Goal: Information Seeking & Learning: Learn about a topic

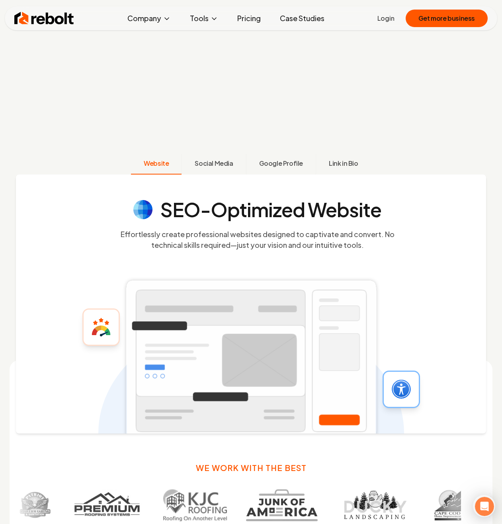
scroll to position [332, 0]
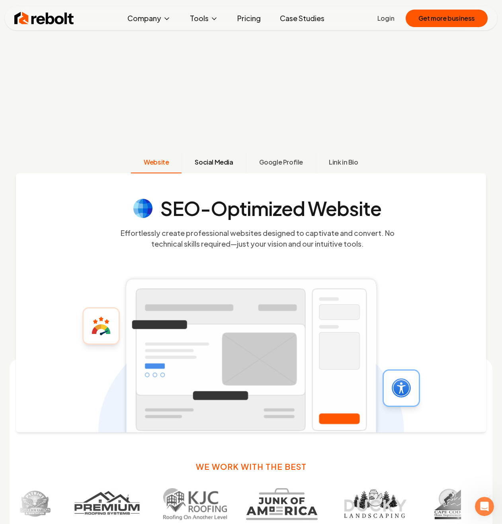
click at [212, 166] on span "Social Media" at bounding box center [214, 162] width 38 height 10
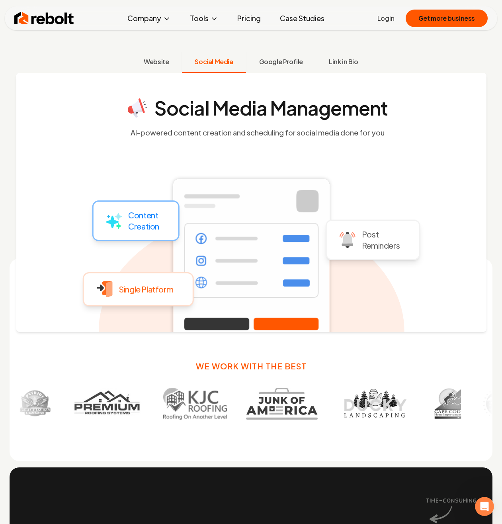
scroll to position [415, 0]
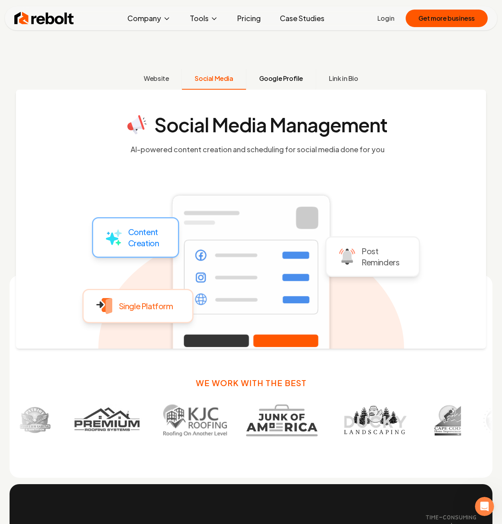
click at [276, 78] on span "Google Profile" at bounding box center [281, 79] width 44 height 10
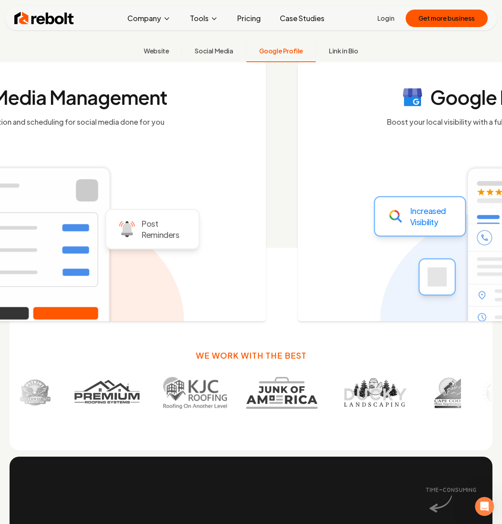
scroll to position [445, 0]
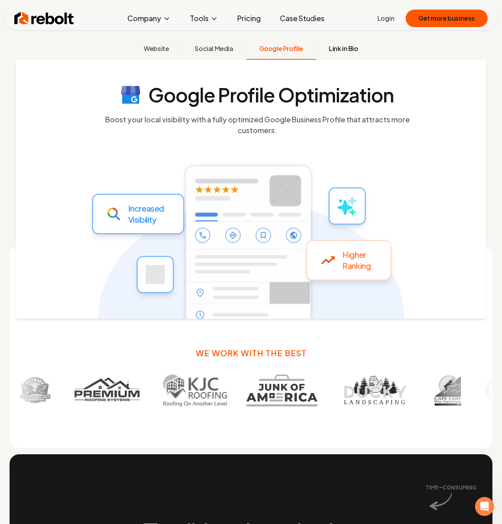
click at [345, 53] on span "Link in Bio" at bounding box center [343, 49] width 29 height 10
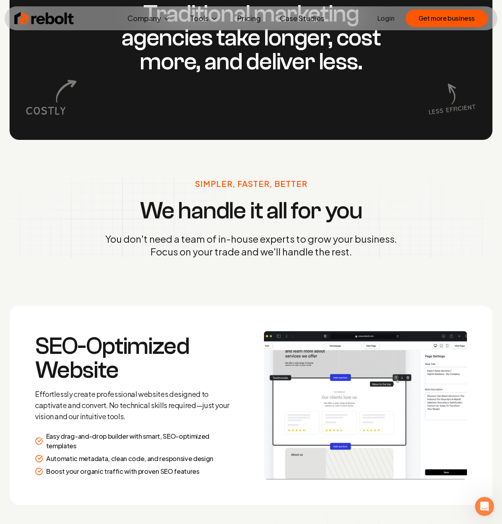
scroll to position [1007, 0]
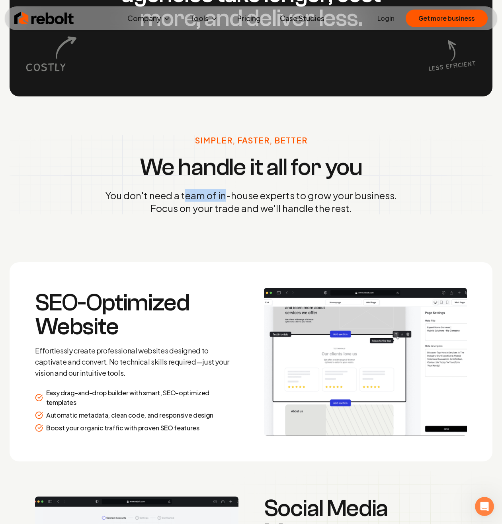
drag, startPoint x: 184, startPoint y: 196, endPoint x: 234, endPoint y: 196, distance: 50.6
click at [234, 196] on p "You don't need a team of in-house experts to grow your business. Focus on your …" at bounding box center [251, 201] width 292 height 25
click at [237, 210] on p "You don't need a team of in-house experts to grow your business. Focus on your …" at bounding box center [251, 201] width 292 height 25
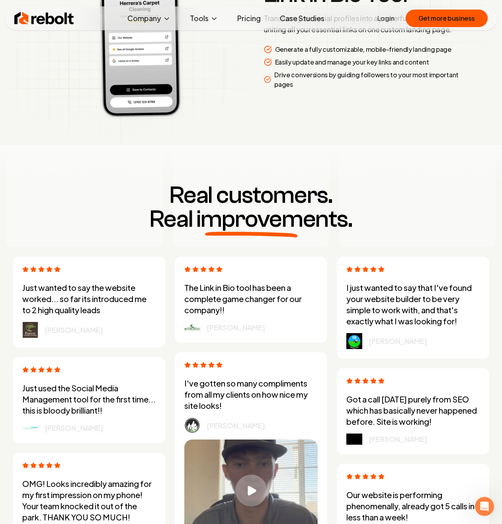
scroll to position [1982, 0]
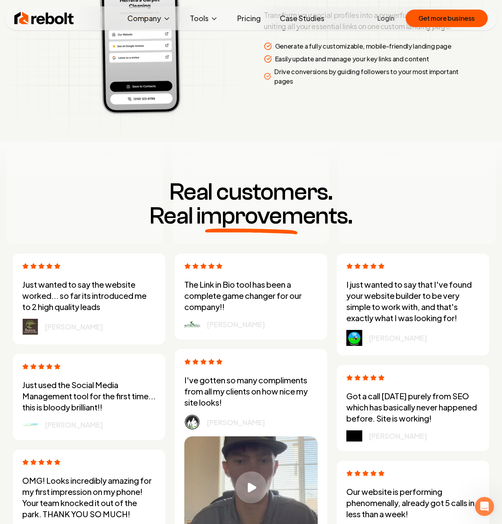
click at [253, 17] on link "Pricing" at bounding box center [249, 18] width 36 height 16
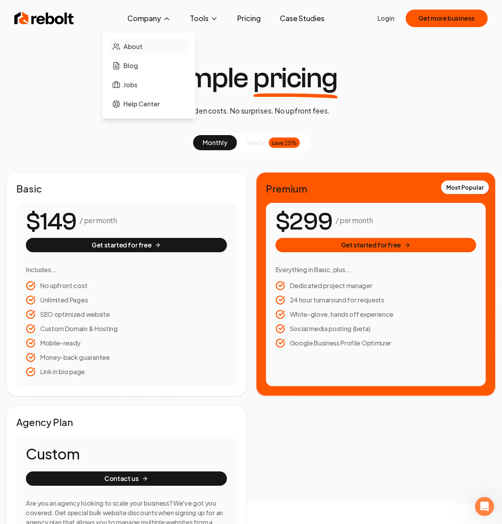
click at [134, 47] on span "About" at bounding box center [132, 47] width 19 height 10
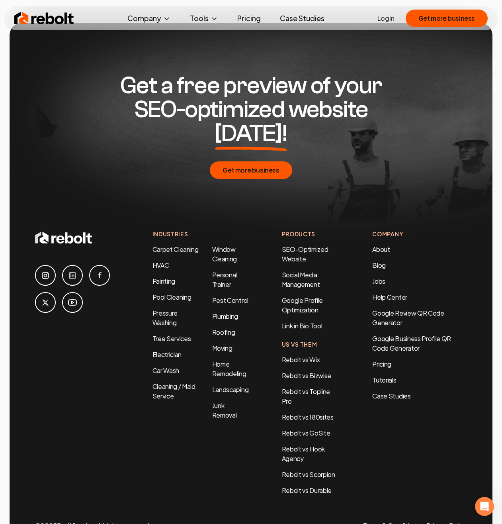
scroll to position [2784, 0]
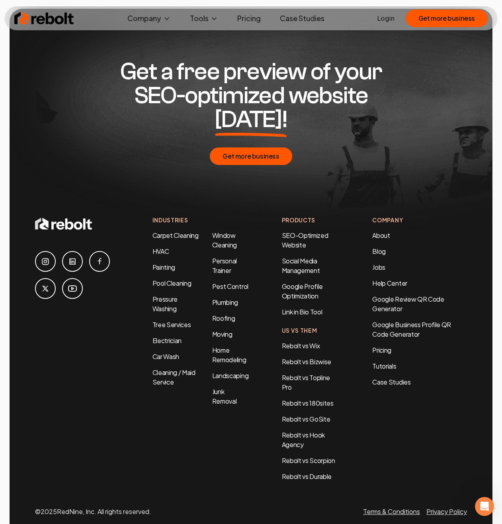
click at [20, 23] on img at bounding box center [44, 18] width 60 height 16
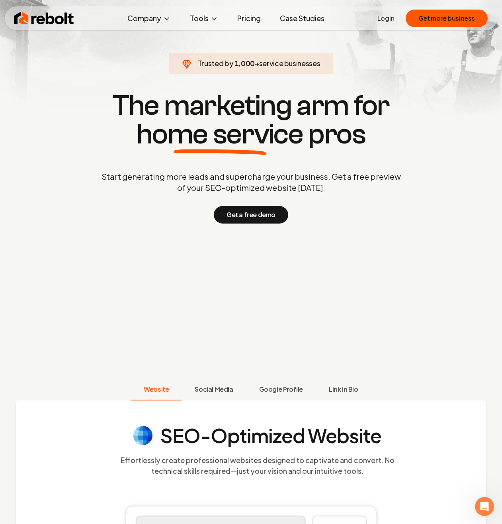
scroll to position [65, 0]
